Goal: Navigation & Orientation: Find specific page/section

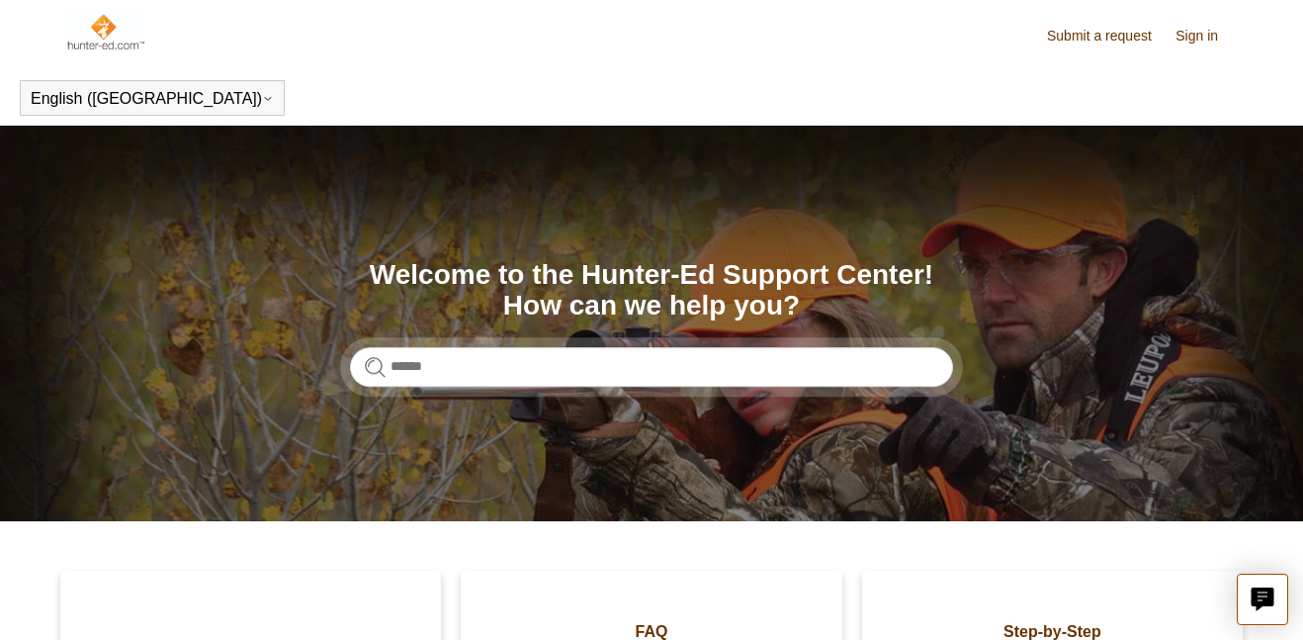
click at [1205, 38] on link "Sign in" at bounding box center [1206, 36] width 62 height 21
click at [107, 28] on img at bounding box center [105, 32] width 80 height 40
